Goal: Transaction & Acquisition: Purchase product/service

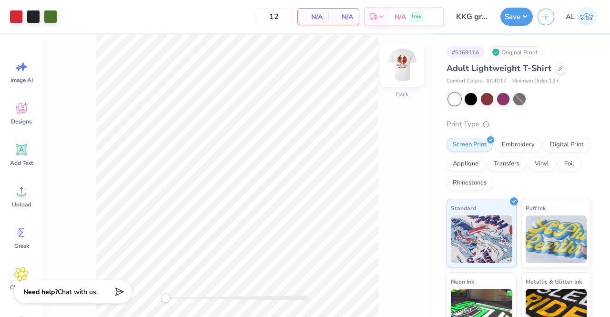
click at [410, 60] on img at bounding box center [402, 65] width 38 height 38
click at [279, 19] on input "12" at bounding box center [273, 16] width 37 height 17
type input "1"
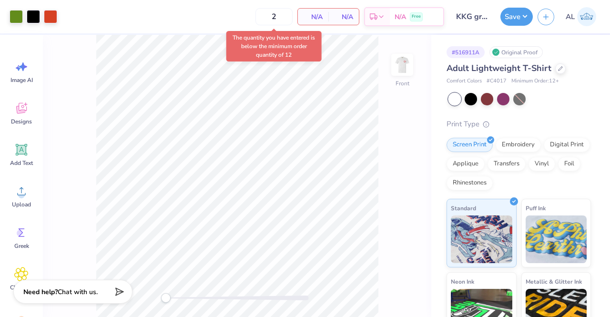
type input "12"
